Goal: Information Seeking & Learning: Learn about a topic

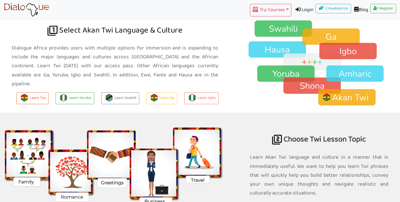
scroll to position [395, 0]
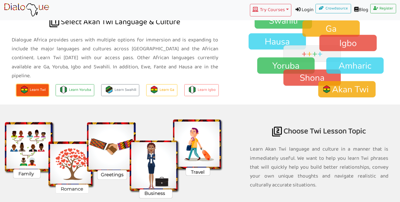
click at [28, 86] on img at bounding box center [25, 90] width 8 height 8
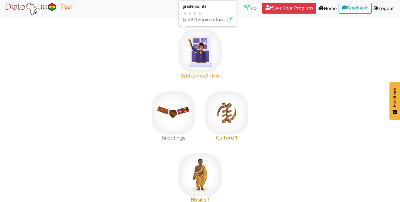
click at [201, 58] on img at bounding box center [200, 50] width 43 height 43
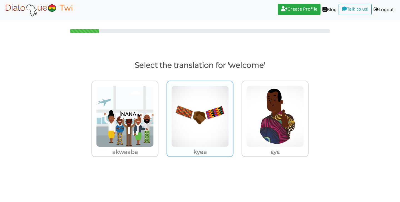
click at [154, 137] on img at bounding box center [125, 116] width 58 height 61
click at [162, 115] on input "kyea" at bounding box center [160, 113] width 4 height 4
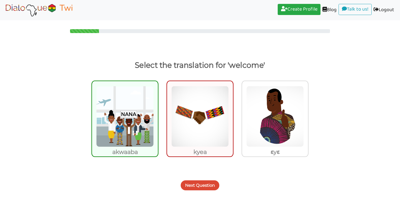
click at [133, 127] on img at bounding box center [125, 116] width 58 height 61
click at [158, 115] on input "akwaaba" at bounding box center [160, 113] width 4 height 4
click at [135, 146] on img at bounding box center [125, 116] width 58 height 61
click at [158, 115] on input "akwaaba" at bounding box center [160, 113] width 4 height 4
radio input "true"
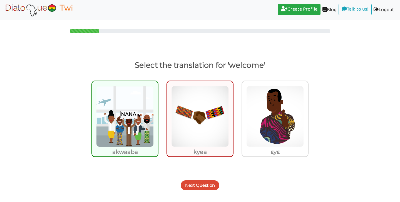
click at [205, 183] on button "Next Question" at bounding box center [200, 185] width 39 height 10
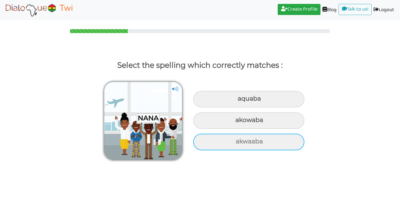
click at [232, 108] on div "akwaaba" at bounding box center [248, 99] width 111 height 17
click at [237, 101] on input "akwaaba" at bounding box center [239, 99] width 4 height 4
radio input "true"
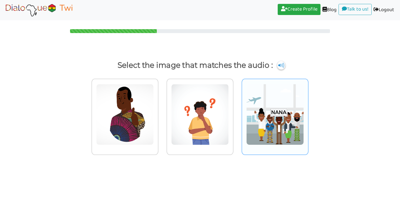
click at [154, 137] on img at bounding box center [125, 114] width 58 height 61
click at [162, 113] on input "radio" at bounding box center [160, 111] width 4 height 4
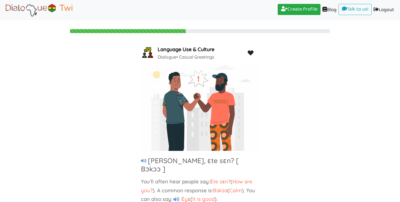
scroll to position [15, 0]
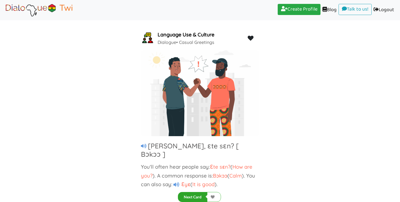
click at [199, 195] on button "Next Card" at bounding box center [192, 197] width 29 height 10
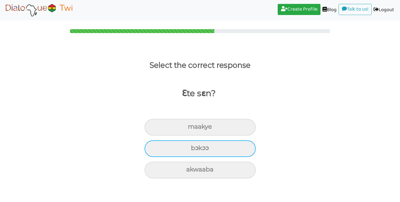
click at [202, 136] on div "bɔkɔɔ" at bounding box center [200, 127] width 111 height 17
click at [192, 129] on input "bɔkɔɔ" at bounding box center [191, 127] width 4 height 4
radio input "true"
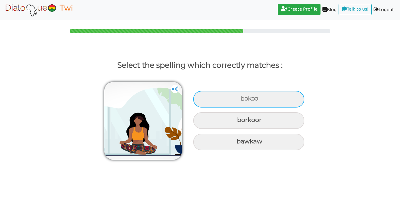
click at [239, 95] on div "bɔkɔɔ" at bounding box center [248, 99] width 111 height 17
click at [239, 97] on input "bɔkɔɔ" at bounding box center [241, 99] width 4 height 4
radio input "true"
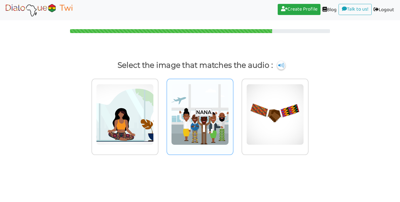
click at [154, 123] on img at bounding box center [125, 114] width 58 height 61
click at [162, 113] on input "radio" at bounding box center [160, 111] width 4 height 4
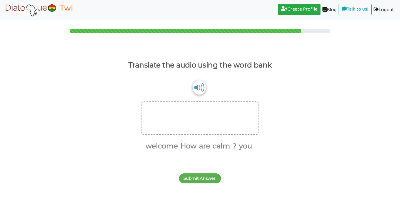
click at [198, 88] on img at bounding box center [199, 87] width 13 height 14
click at [175, 115] on div at bounding box center [200, 118] width 118 height 33
click at [160, 120] on div at bounding box center [200, 118] width 118 height 33
click at [191, 149] on button "How" at bounding box center [188, 146] width 18 height 11
click at [196, 147] on button "are" at bounding box center [194, 146] width 13 height 11
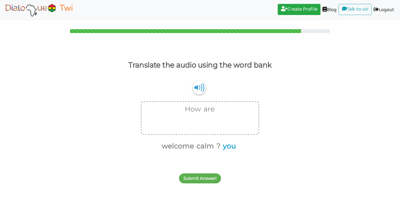
click at [227, 148] on button "you" at bounding box center [228, 146] width 15 height 11
click at [199, 179] on button "Submit Answer!" at bounding box center [200, 179] width 42 height 10
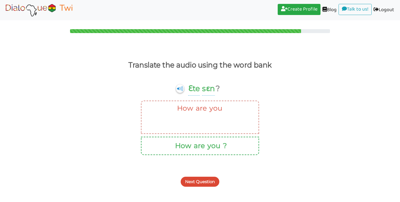
click at [194, 146] on button "are" at bounding box center [198, 146] width 13 height 11
click at [194, 184] on button "Next Question" at bounding box center [200, 182] width 39 height 10
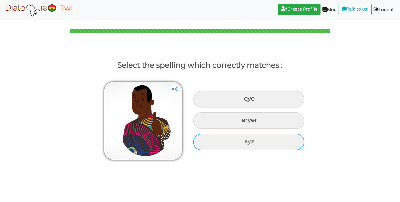
click at [246, 108] on div "ɛyɛ" at bounding box center [248, 99] width 111 height 17
click at [246, 101] on input "ɛyɛ" at bounding box center [245, 99] width 4 height 4
radio input "true"
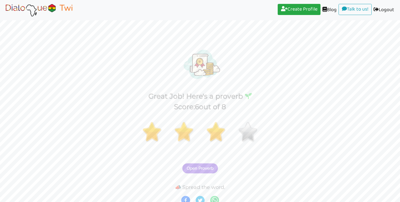
scroll to position [4, 0]
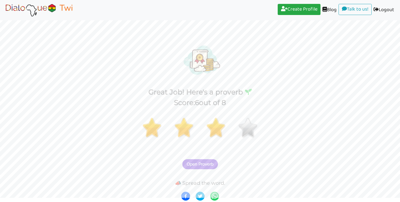
click at [205, 167] on button "Open Proverb" at bounding box center [200, 164] width 36 height 10
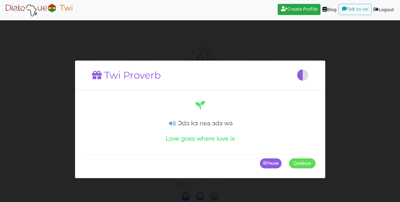
click at [173, 124] on icon at bounding box center [172, 124] width 7 height 6
click at [299, 160] on button "Continue" at bounding box center [302, 164] width 26 height 10
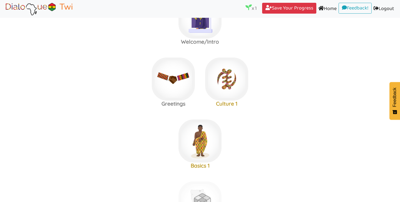
scroll to position [38, 0]
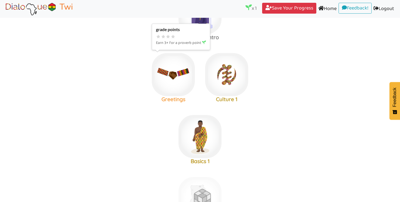
click at [179, 34] on img at bounding box center [200, 12] width 43 height 43
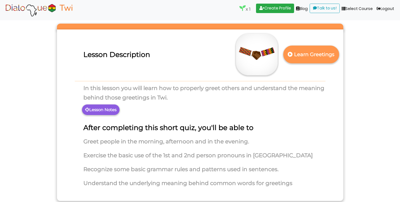
scroll to position [26, 0]
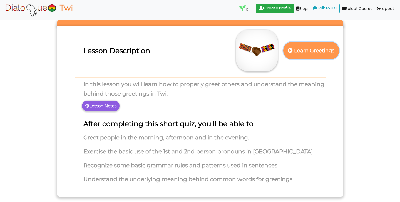
click at [299, 54] on p "Learn Greetings" at bounding box center [311, 51] width 49 height 14
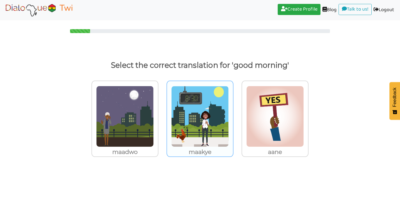
click at [154, 117] on img at bounding box center [125, 116] width 58 height 61
click at [162, 115] on input "maakye" at bounding box center [160, 113] width 4 height 4
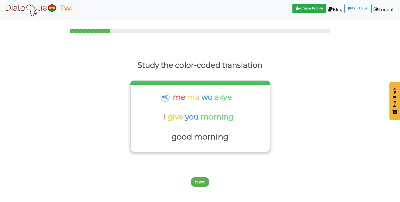
click at [201, 137] on p "good morning" at bounding box center [199, 136] width 133 height 13
click at [199, 182] on button "Next" at bounding box center [200, 182] width 19 height 10
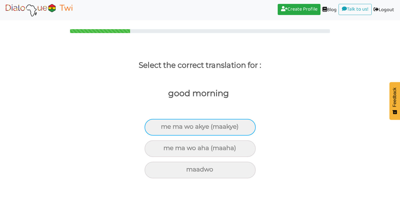
click at [179, 126] on div "me ma wo akye (maakye)" at bounding box center [200, 127] width 111 height 17
click at [165, 126] on input "me ma wo akye (maakye)" at bounding box center [164, 127] width 4 height 4
radio input "true"
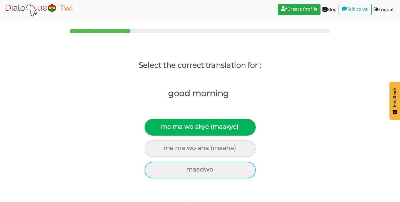
scroll to position [33, 0]
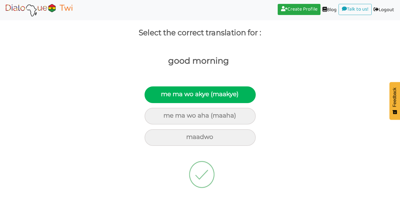
click at [202, 178] on img at bounding box center [202, 175] width 52 height 56
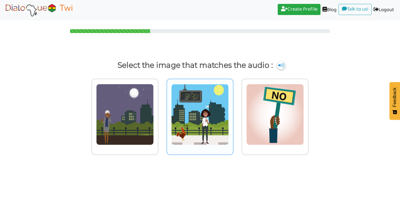
click at [154, 116] on img at bounding box center [125, 114] width 58 height 61
click at [162, 113] on input "radio" at bounding box center [160, 111] width 4 height 4
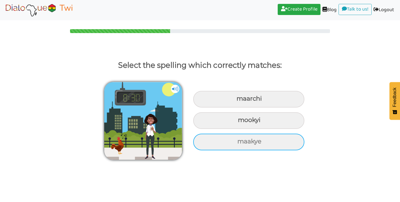
click at [231, 108] on div "maakye" at bounding box center [248, 99] width 111 height 17
click at [236, 101] on input "maakye" at bounding box center [238, 99] width 4 height 4
radio input "true"
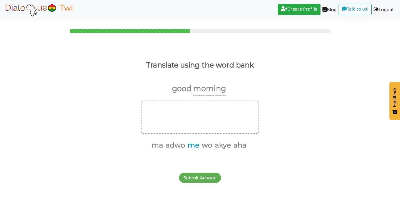
click at [191, 147] on button "me" at bounding box center [193, 145] width 14 height 11
click at [165, 145] on button "ma" at bounding box center [164, 145] width 14 height 11
click at [192, 146] on button "wo" at bounding box center [192, 145] width 13 height 11
click at [201, 146] on button "akye" at bounding box center [201, 145] width 18 height 11
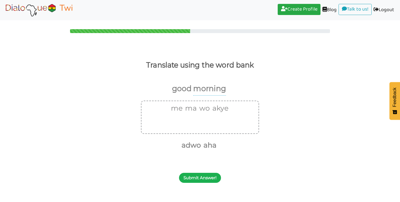
click at [203, 177] on button "Submit Answer!" at bounding box center [200, 178] width 42 height 10
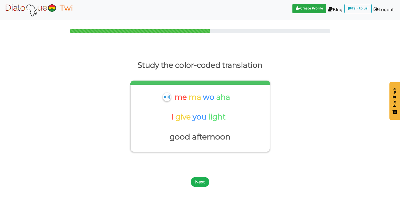
click at [199, 183] on button "Next" at bounding box center [200, 182] width 19 height 10
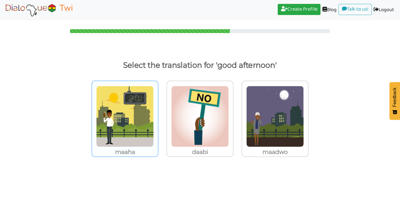
click at [128, 126] on img at bounding box center [125, 116] width 58 height 61
click at [158, 115] on input "maaha" at bounding box center [160, 113] width 4 height 4
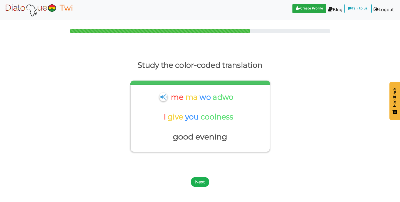
click at [200, 179] on button "Next" at bounding box center [200, 182] width 19 height 10
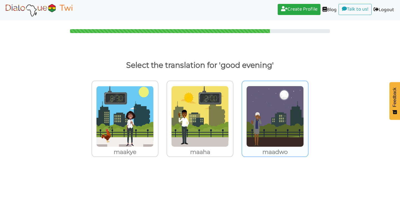
click at [154, 141] on img at bounding box center [125, 116] width 58 height 61
click at [162, 115] on input "maadwo" at bounding box center [160, 113] width 4 height 4
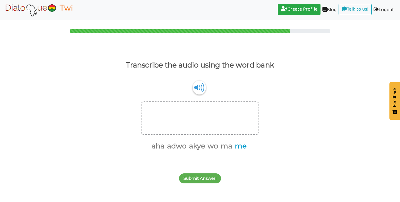
click at [239, 149] on button "me" at bounding box center [240, 146] width 14 height 11
click at [233, 148] on button "ma" at bounding box center [233, 146] width 14 height 11
click at [226, 148] on button "wo" at bounding box center [226, 146] width 13 height 11
click at [215, 148] on button "akye" at bounding box center [217, 146] width 18 height 11
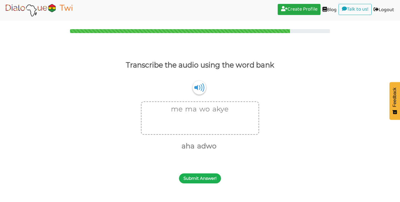
click at [191, 177] on button "Submit Answer!" at bounding box center [200, 179] width 42 height 10
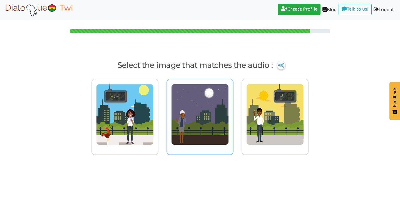
click at [154, 127] on img at bounding box center [125, 114] width 58 height 61
click at [162, 113] on input "radio" at bounding box center [160, 111] width 4 height 4
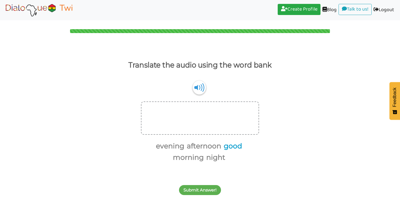
click at [227, 149] on button "good" at bounding box center [232, 146] width 20 height 11
click at [203, 148] on button "afternoon" at bounding box center [197, 146] width 36 height 11
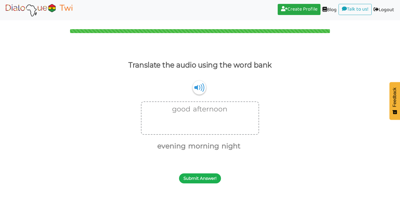
click at [204, 177] on button "Submit Answer!" at bounding box center [200, 179] width 42 height 10
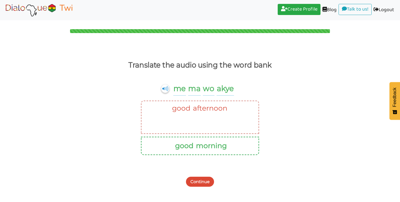
click at [201, 146] on button "morning" at bounding box center [210, 146] width 33 height 11
click at [199, 183] on button "Continue" at bounding box center [200, 182] width 28 height 10
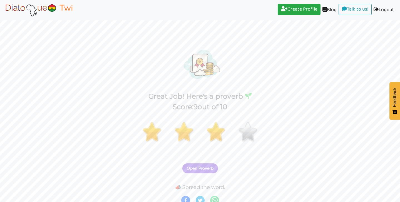
scroll to position [4, 0]
